Goal: Task Accomplishment & Management: Manage account settings

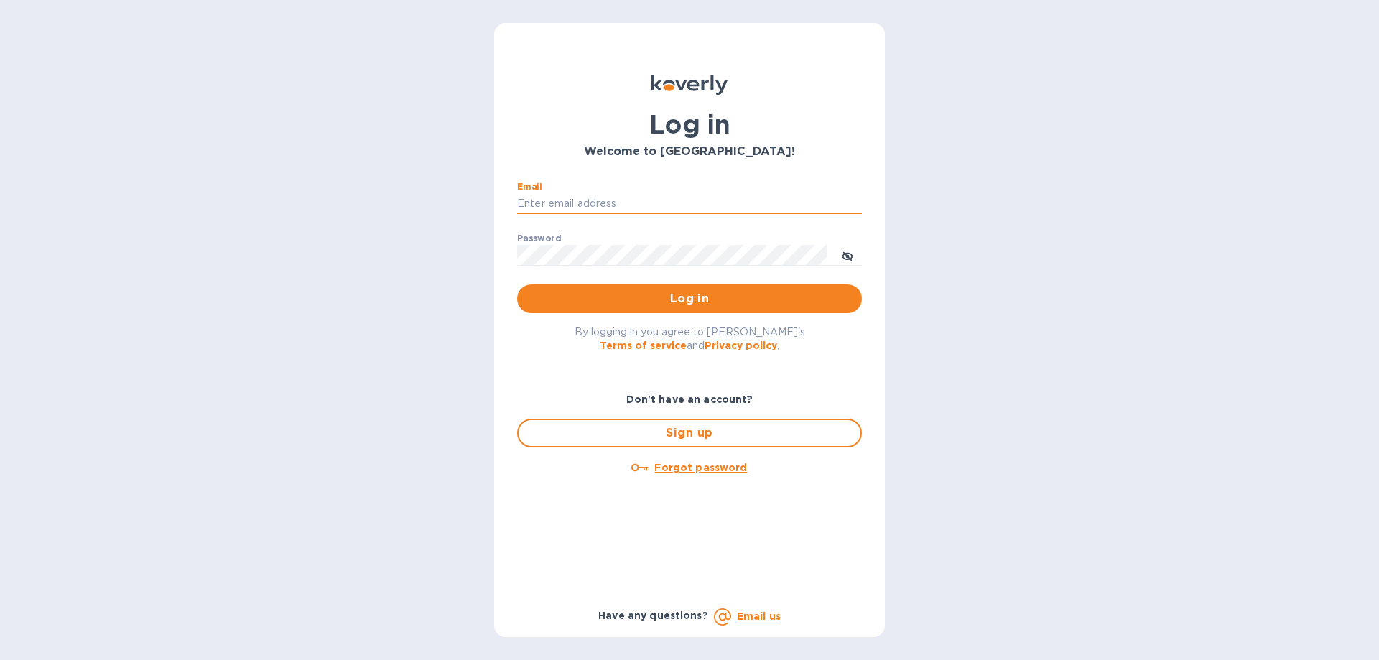
click at [560, 196] on input "Email" at bounding box center [689, 204] width 345 height 22
type input "[PERSON_NAME][EMAIL_ADDRESS][DOMAIN_NAME]"
click at [517, 284] on button "Log in" at bounding box center [689, 298] width 345 height 29
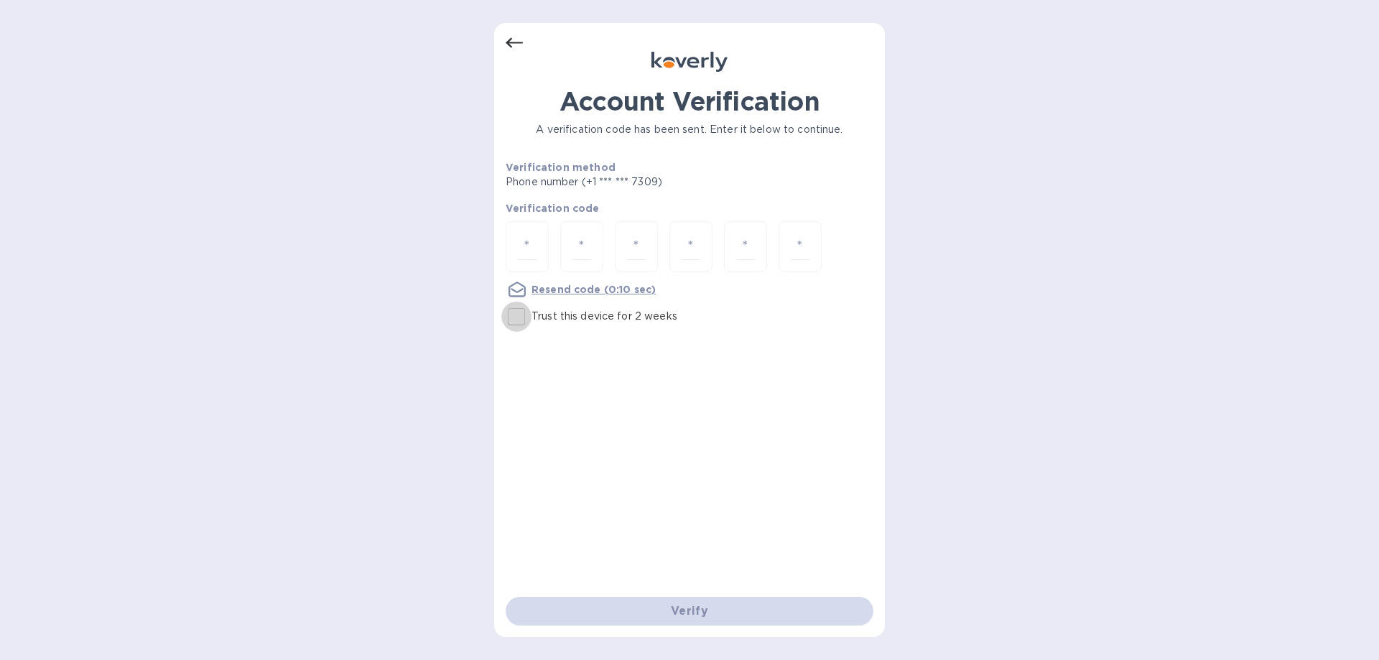
click at [511, 320] on input "Trust this device for 2 weeks" at bounding box center [516, 317] width 30 height 30
checkbox input "true"
